Goal: Check status: Check status

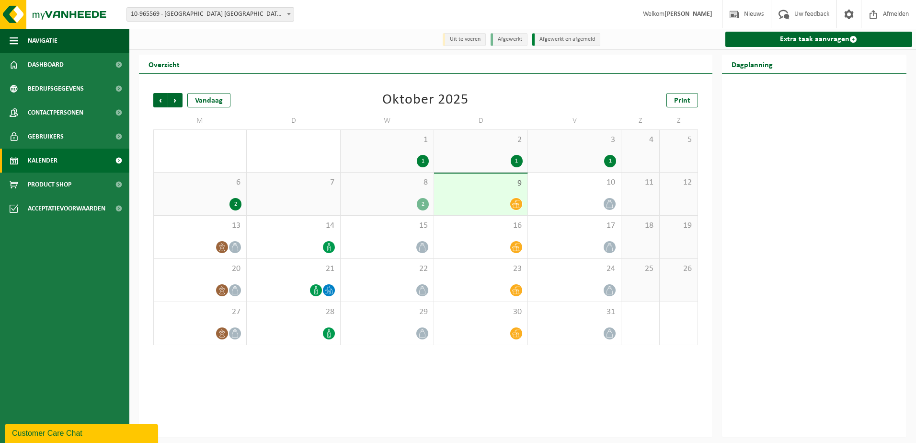
click at [481, 198] on div at bounding box center [480, 203] width 83 height 13
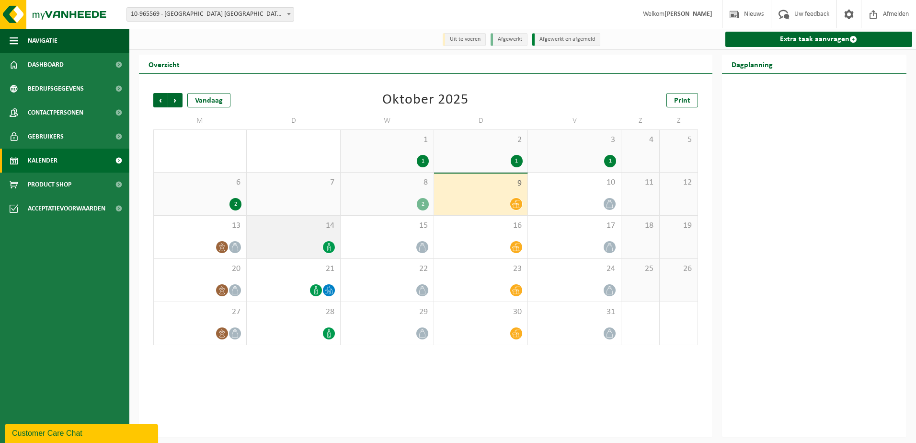
click at [305, 235] on div "14" at bounding box center [293, 237] width 93 height 43
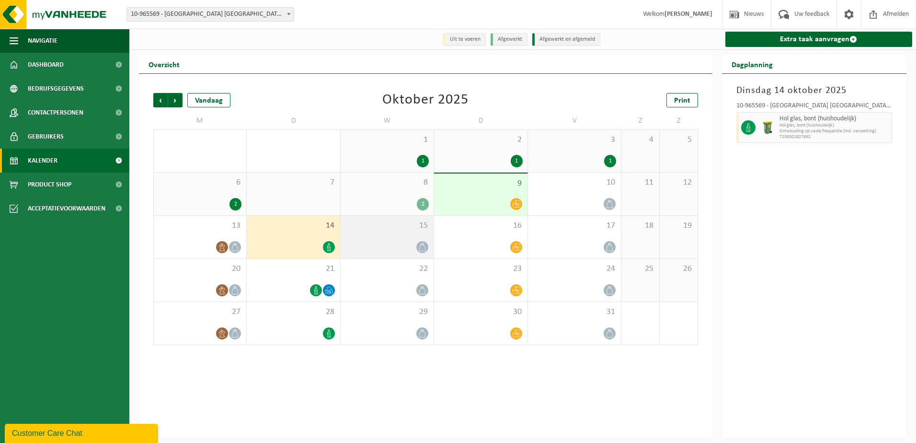
click at [391, 238] on div "15" at bounding box center [387, 237] width 93 height 43
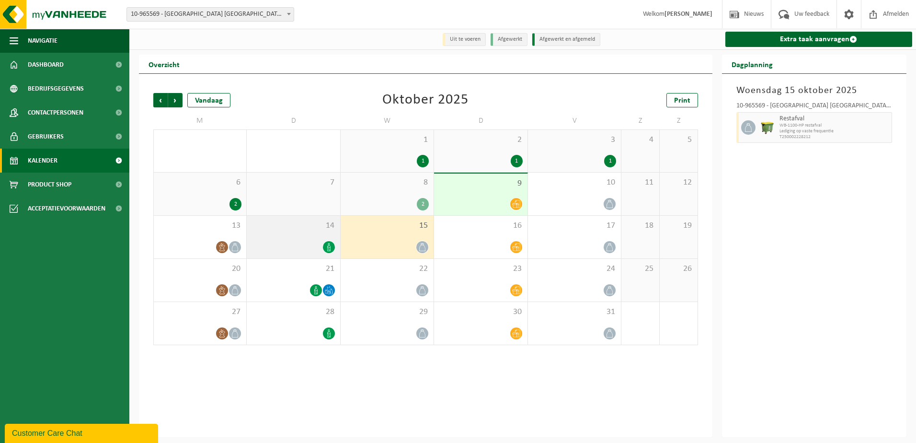
click at [293, 239] on div "14" at bounding box center [293, 237] width 93 height 43
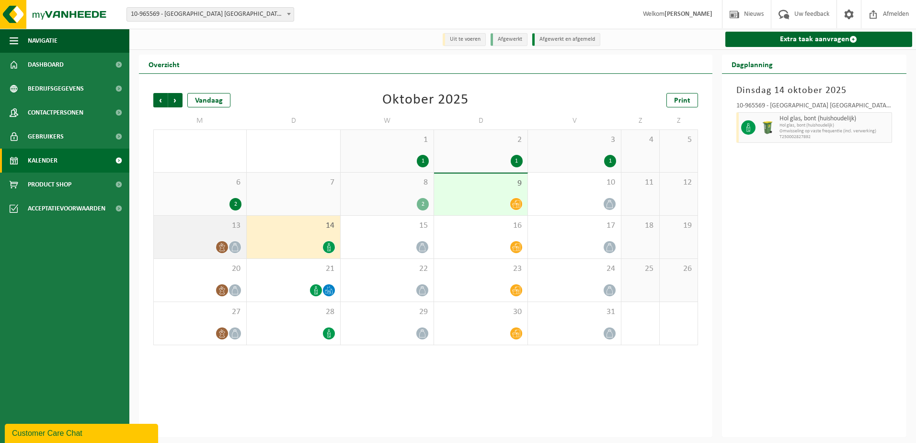
click at [200, 236] on div "13" at bounding box center [200, 237] width 92 height 43
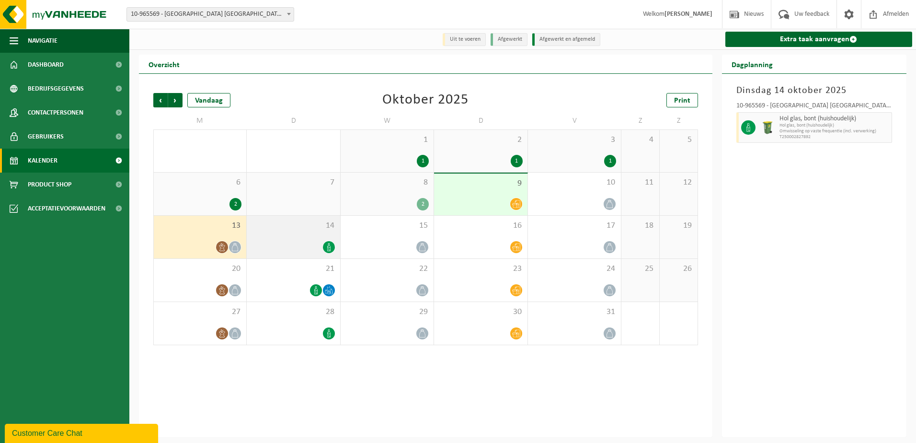
click at [303, 227] on span "14" at bounding box center [293, 225] width 83 height 11
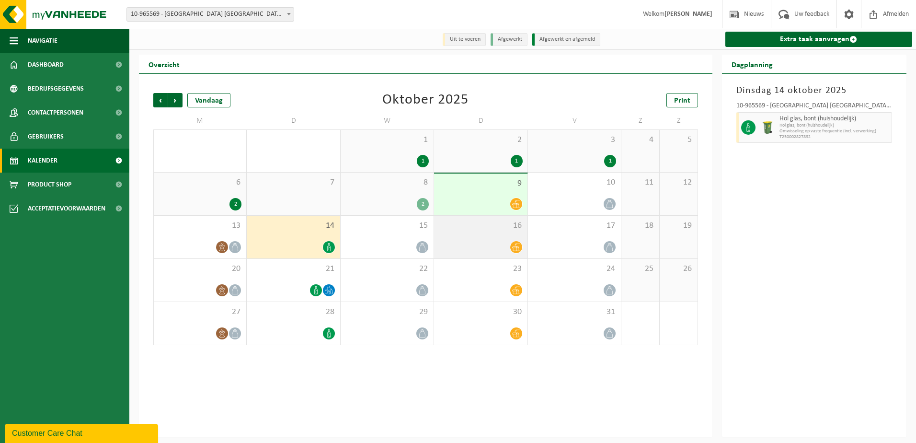
click at [470, 237] on div "16" at bounding box center [480, 237] width 93 height 43
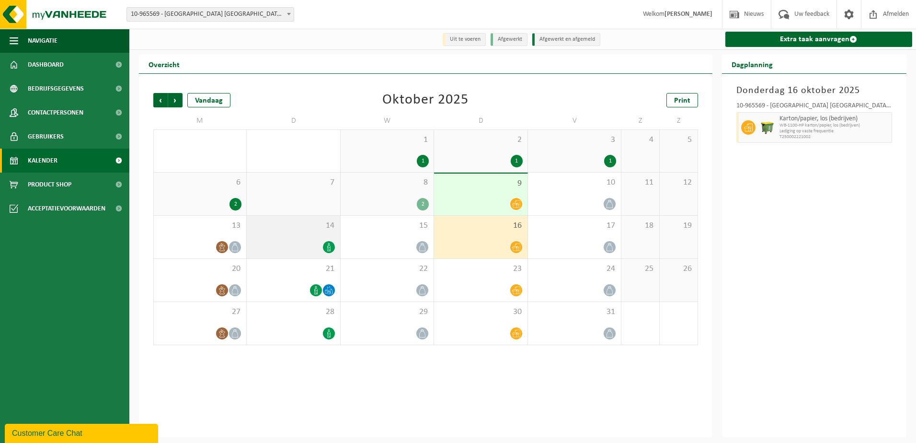
click at [306, 237] on div "14" at bounding box center [293, 237] width 93 height 43
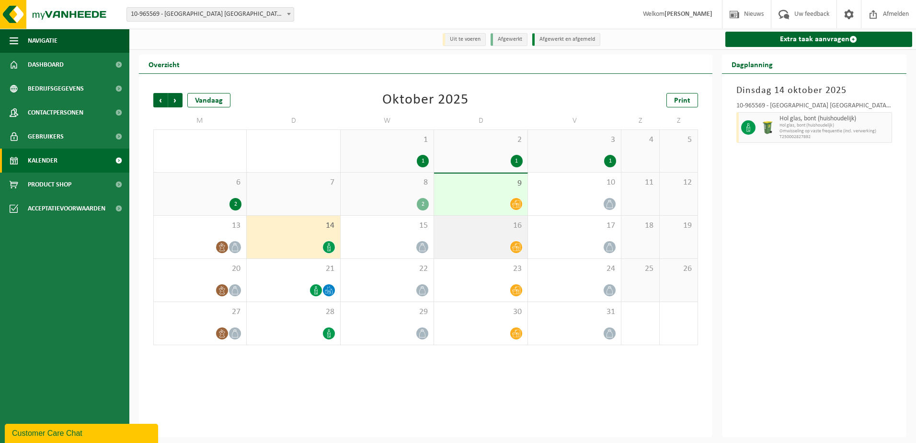
click at [467, 233] on div "16" at bounding box center [480, 237] width 93 height 43
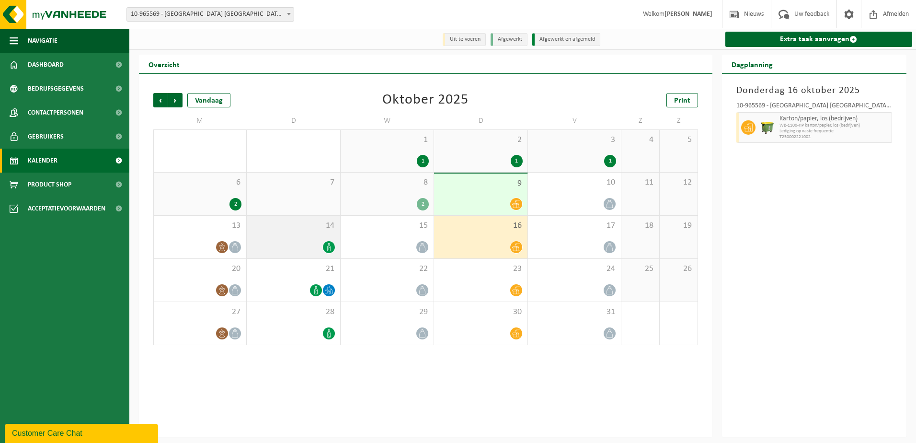
click at [302, 235] on div "14" at bounding box center [293, 237] width 93 height 43
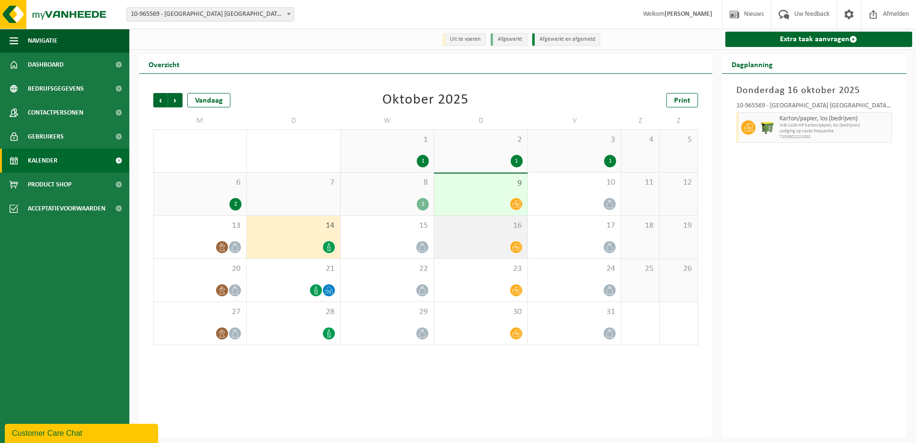
click at [465, 235] on div "16" at bounding box center [480, 237] width 93 height 43
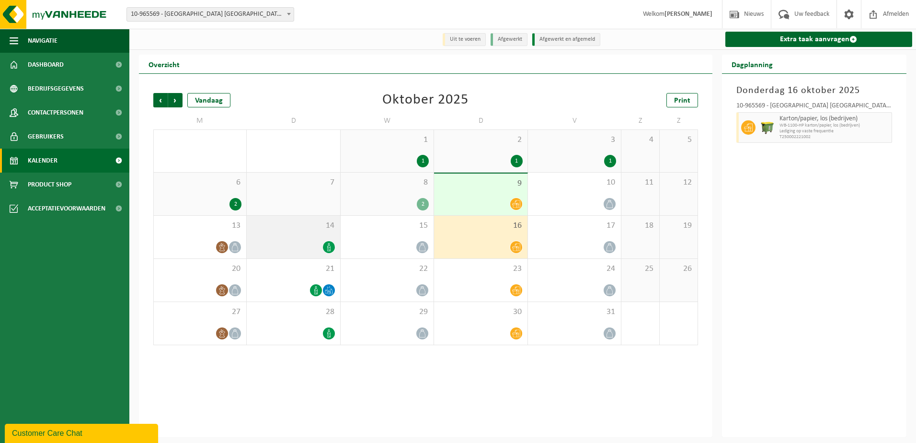
click at [297, 238] on div "14" at bounding box center [293, 237] width 93 height 43
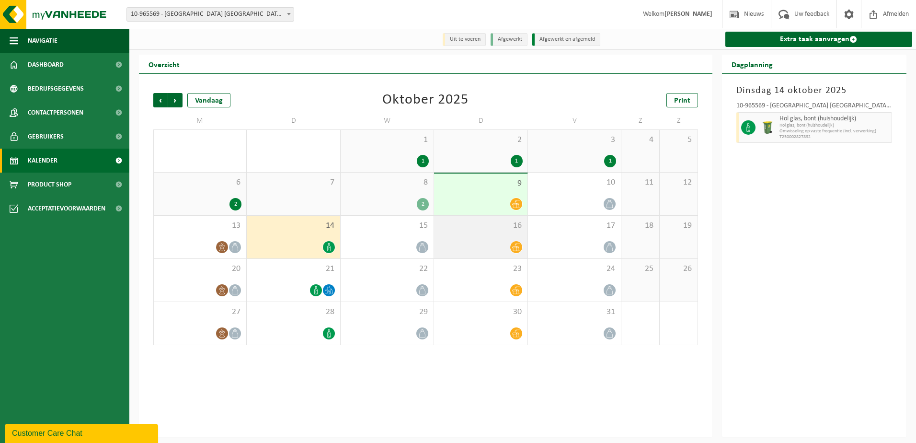
click at [478, 240] on div "16" at bounding box center [480, 237] width 93 height 43
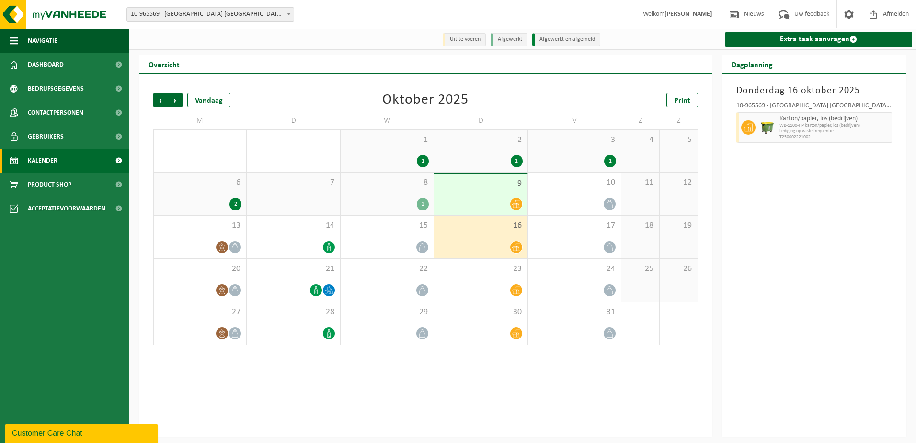
click at [729, 220] on div "[DATE] 10-965569 - [GEOGRAPHIC_DATA] [GEOGRAPHIC_DATA] - [GEOGRAPHIC_DATA] [GEO…" at bounding box center [814, 255] width 185 height 363
drag, startPoint x: 742, startPoint y: 187, endPoint x: 748, endPoint y: 182, distance: 8.2
click at [742, 187] on div "[DATE] 10-965569 - [GEOGRAPHIC_DATA] [GEOGRAPHIC_DATA] - [GEOGRAPHIC_DATA] [GEO…" at bounding box center [814, 255] width 185 height 363
